Goal: Transaction & Acquisition: Purchase product/service

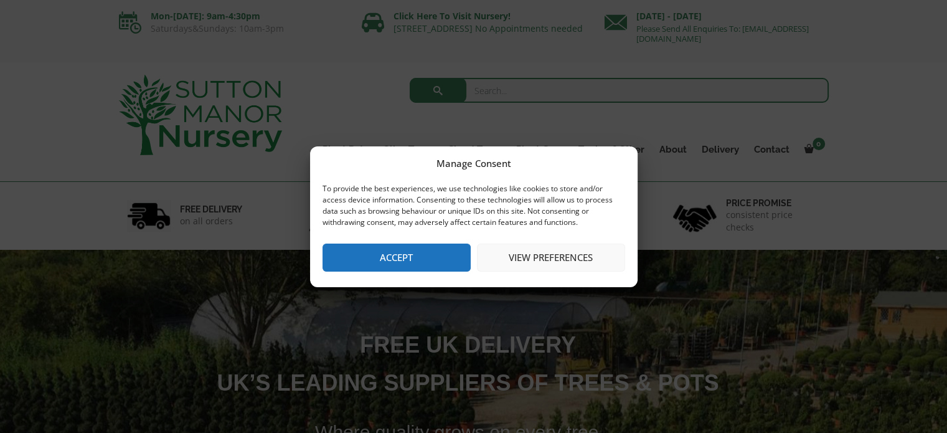
click at [388, 263] on button "Accept" at bounding box center [396, 257] width 148 height 28
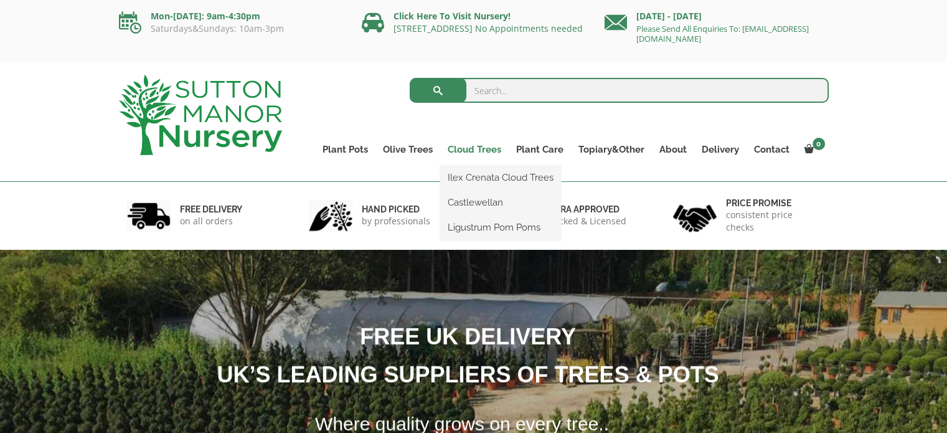
click at [474, 151] on link "Cloud Trees" at bounding box center [474, 149] width 68 height 17
click at [521, 177] on link "Ilex Crenata Cloud Trees" at bounding box center [500, 177] width 121 height 19
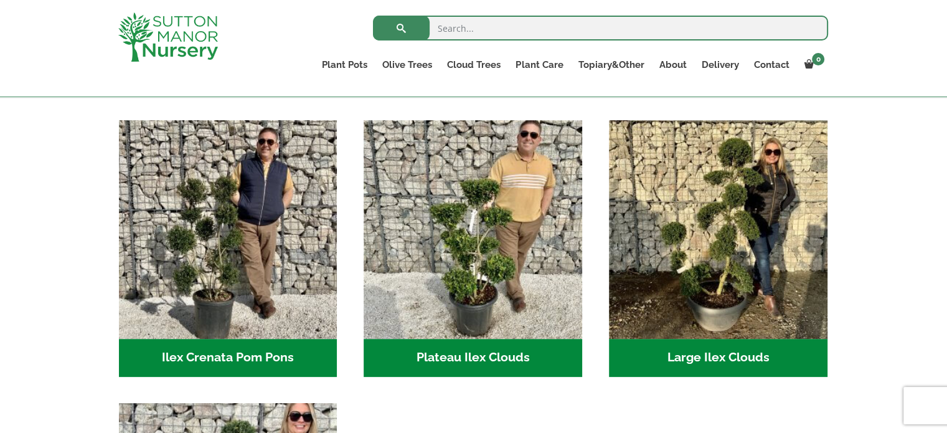
scroll to position [249, 0]
click at [717, 354] on h2 "Large Ilex Clouds (38)" at bounding box center [718, 358] width 218 height 39
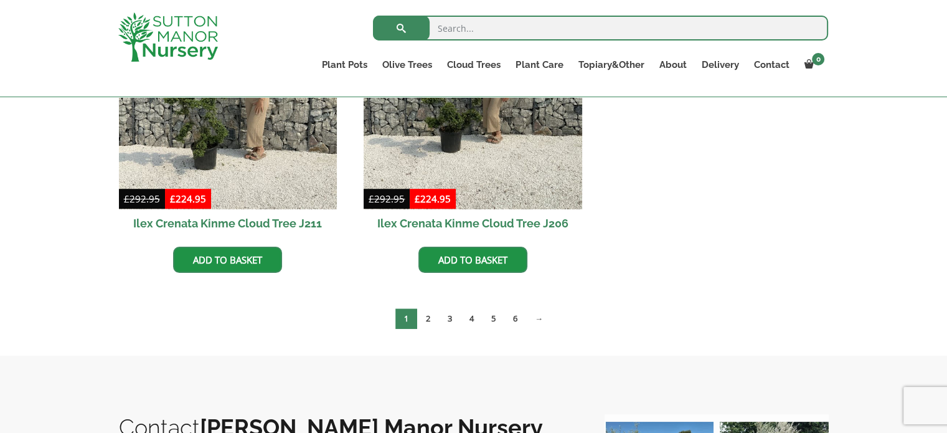
scroll to position [747, 0]
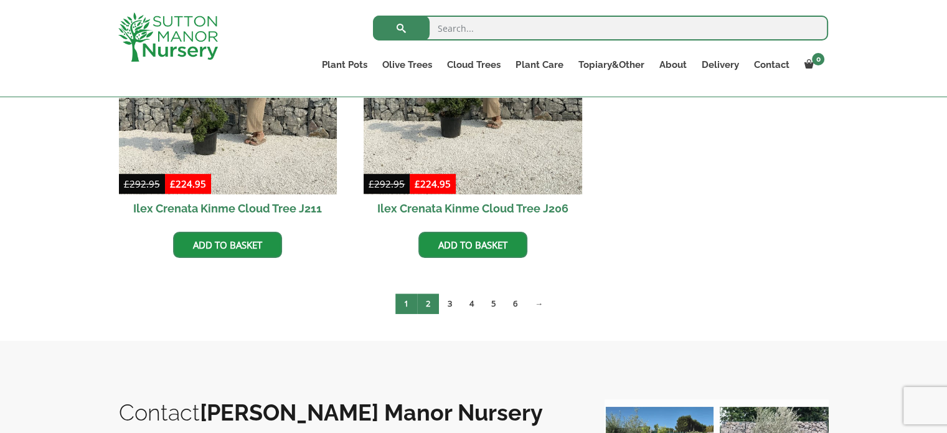
click at [426, 303] on link "2" at bounding box center [428, 303] width 22 height 21
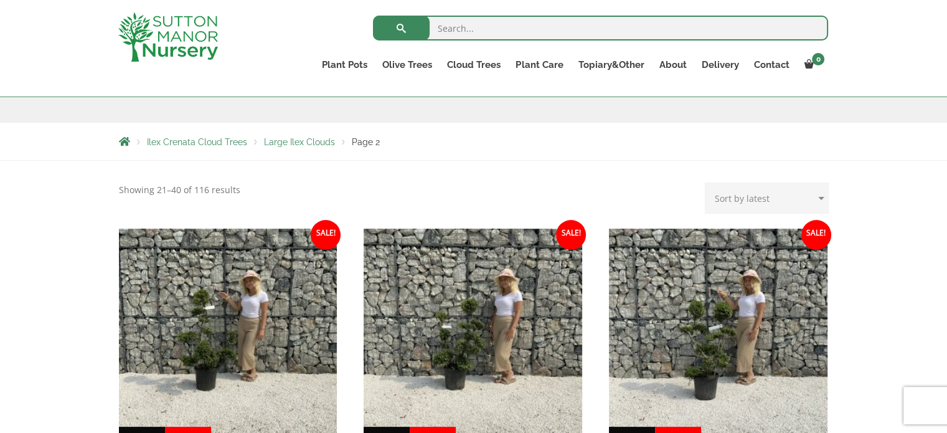
click at [822, 197] on select "Sort by popularity Sort by latest Sort by price: low to high Sort by price: hig…" at bounding box center [767, 197] width 124 height 31
select select "price-desc"
click at [708, 182] on select "Sort by popularity Sort by latest Sort by price: low to high Sort by price: hig…" at bounding box center [767, 197] width 124 height 31
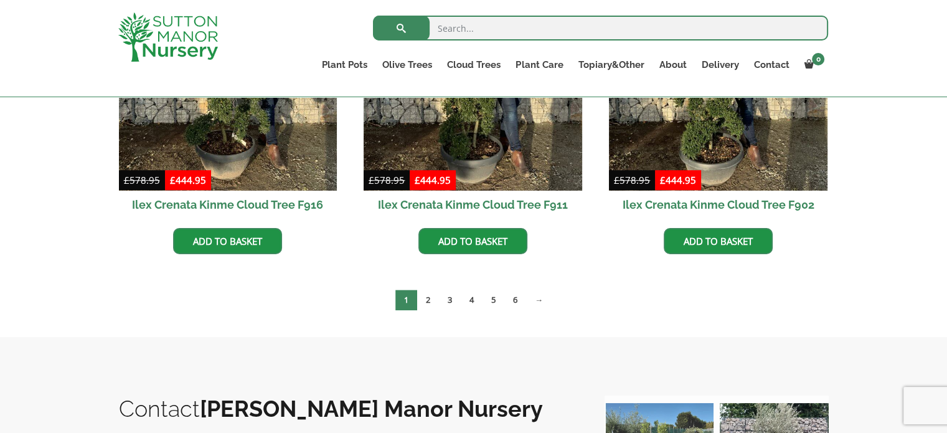
scroll to position [934, 0]
